Goal: Task Accomplishment & Management: Complete application form

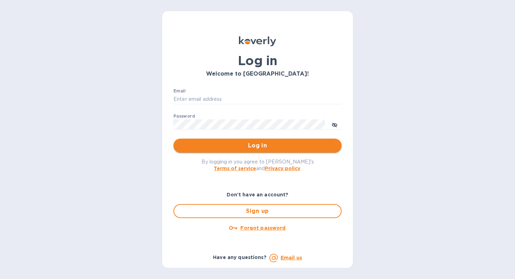
type input "[PERSON_NAME][EMAIL_ADDRESS][DOMAIN_NAME]"
click at [243, 149] on span "Log in" at bounding box center [257, 145] width 157 height 8
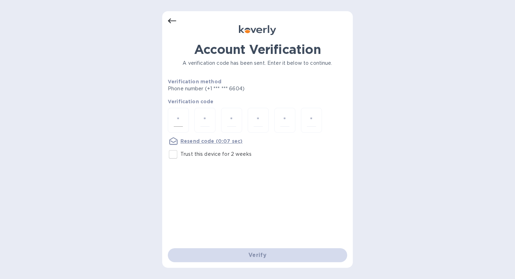
click at [178, 123] on input "number" at bounding box center [178, 120] width 9 height 13
click at [174, 153] on input "Trust this device for 2 weeks" at bounding box center [173, 154] width 15 height 15
checkbox input "true"
click at [185, 119] on div at bounding box center [178, 120] width 21 height 25
type input "3"
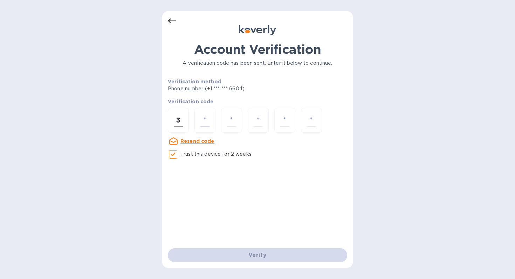
type input "1"
type input "4"
type input "7"
type input "0"
type input "9"
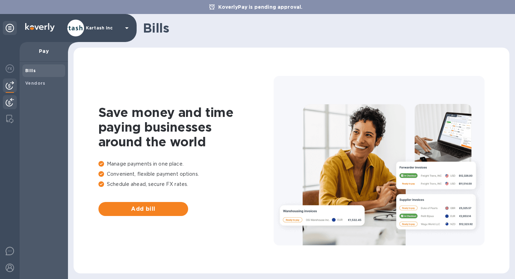
click at [11, 101] on img at bounding box center [10, 102] width 8 height 8
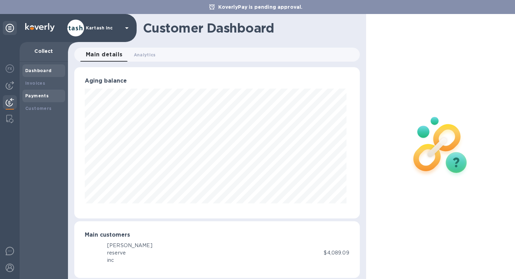
scroll to position [350052, 349921]
click at [48, 81] on div "Invoices" at bounding box center [43, 83] width 37 height 7
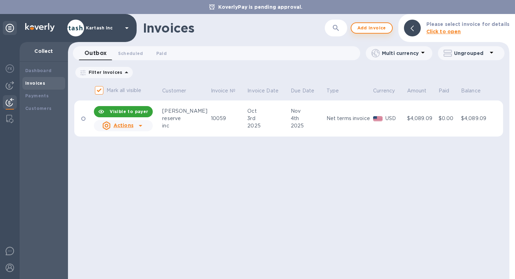
click at [382, 28] on span "Add invoice" at bounding box center [371, 28] width 29 height 8
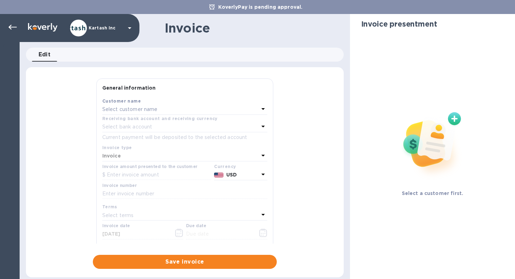
click at [160, 110] on div "Select customer name" at bounding box center [180, 110] width 157 height 10
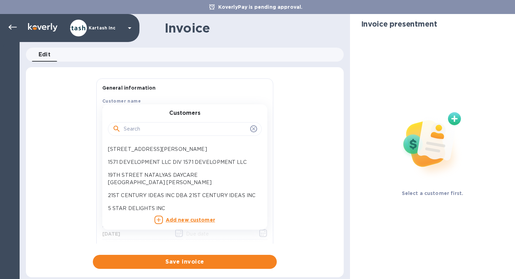
click at [159, 129] on input "text" at bounding box center [186, 129] width 124 height 11
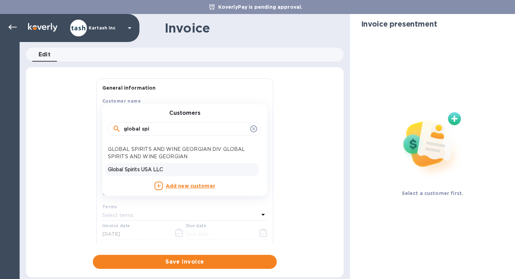
type input "global spi"
click at [146, 175] on div "Global Spirits USA LLC" at bounding box center [182, 169] width 154 height 13
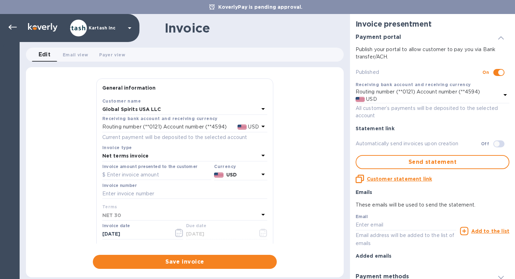
type input "[DATE]"
click at [146, 180] on input "text" at bounding box center [156, 175] width 109 height 11
click at [127, 194] on input "text" at bounding box center [184, 194] width 165 height 11
paste input "109695"
paste input "109971"
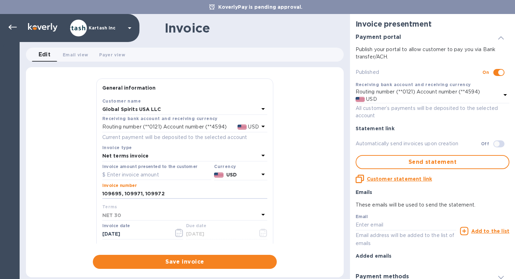
type input "109695, 109971, 109972"
click at [174, 175] on input "text" at bounding box center [156, 175] width 109 height 11
type input "118,872.06"
click at [190, 262] on span "Save invoice" at bounding box center [184, 262] width 173 height 8
